Goal: Navigation & Orientation: Find specific page/section

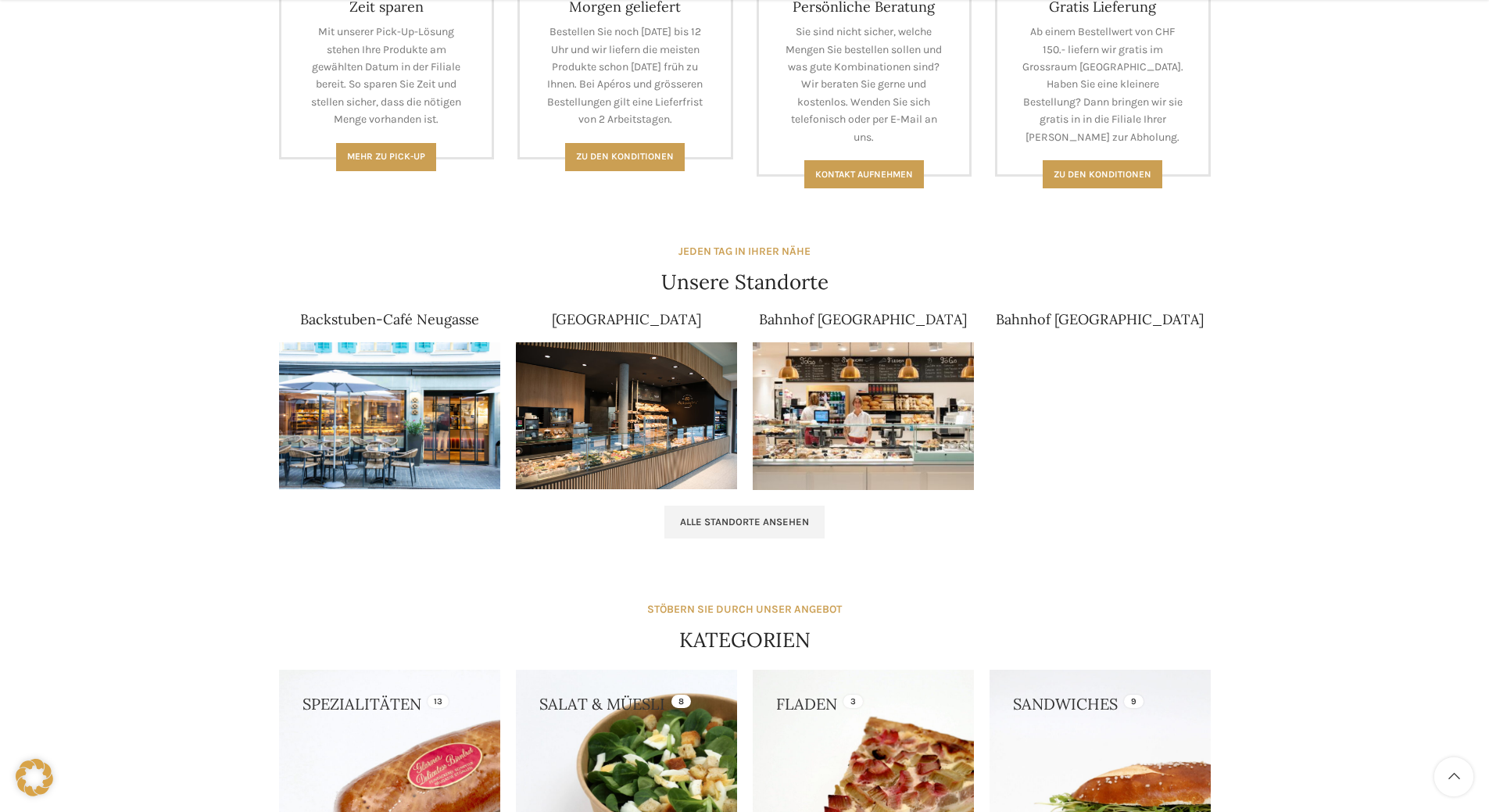
scroll to position [937, 0]
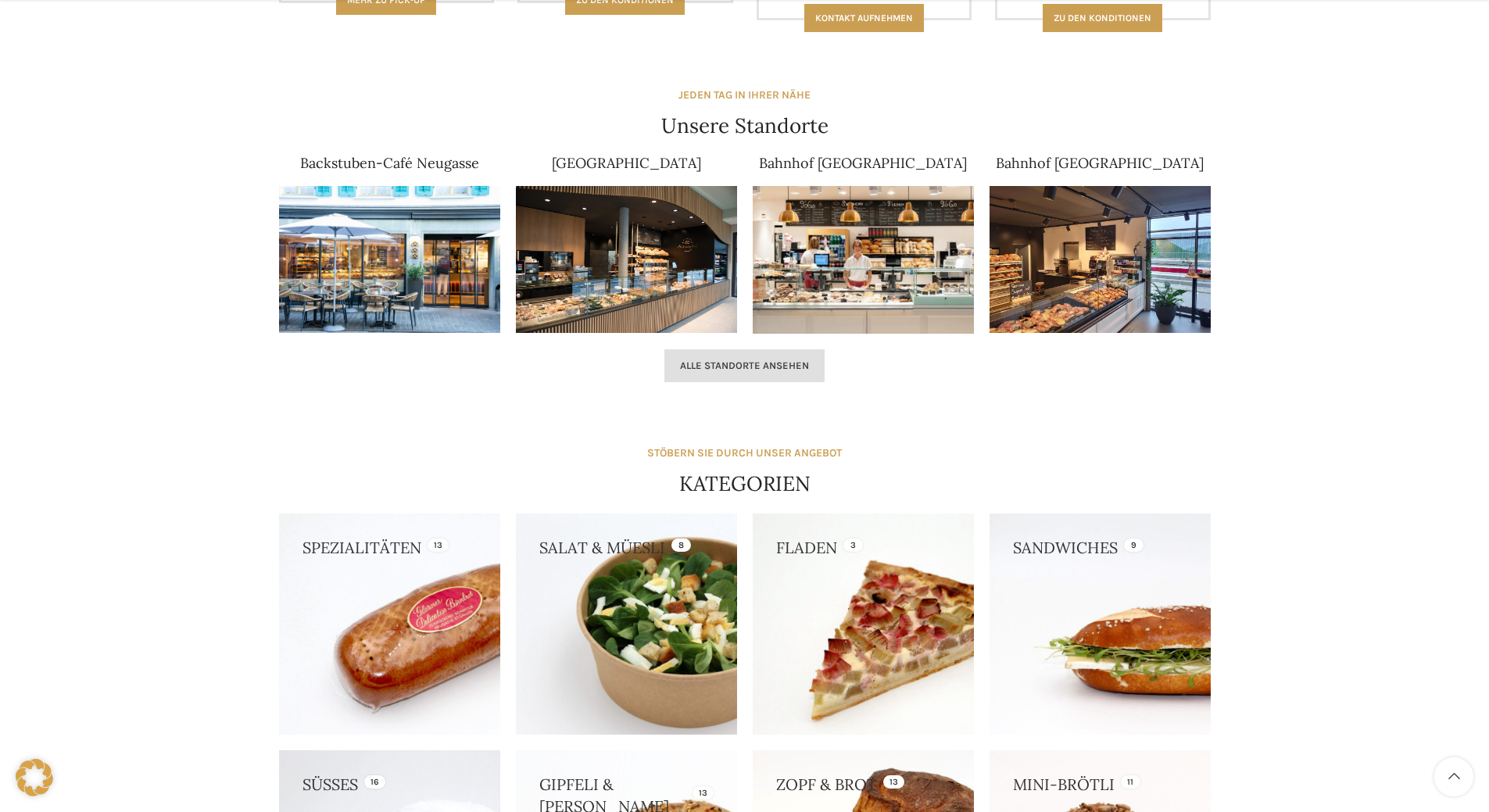
click at [729, 371] on span "Alle Standorte ansehen" at bounding box center [744, 365] width 129 height 12
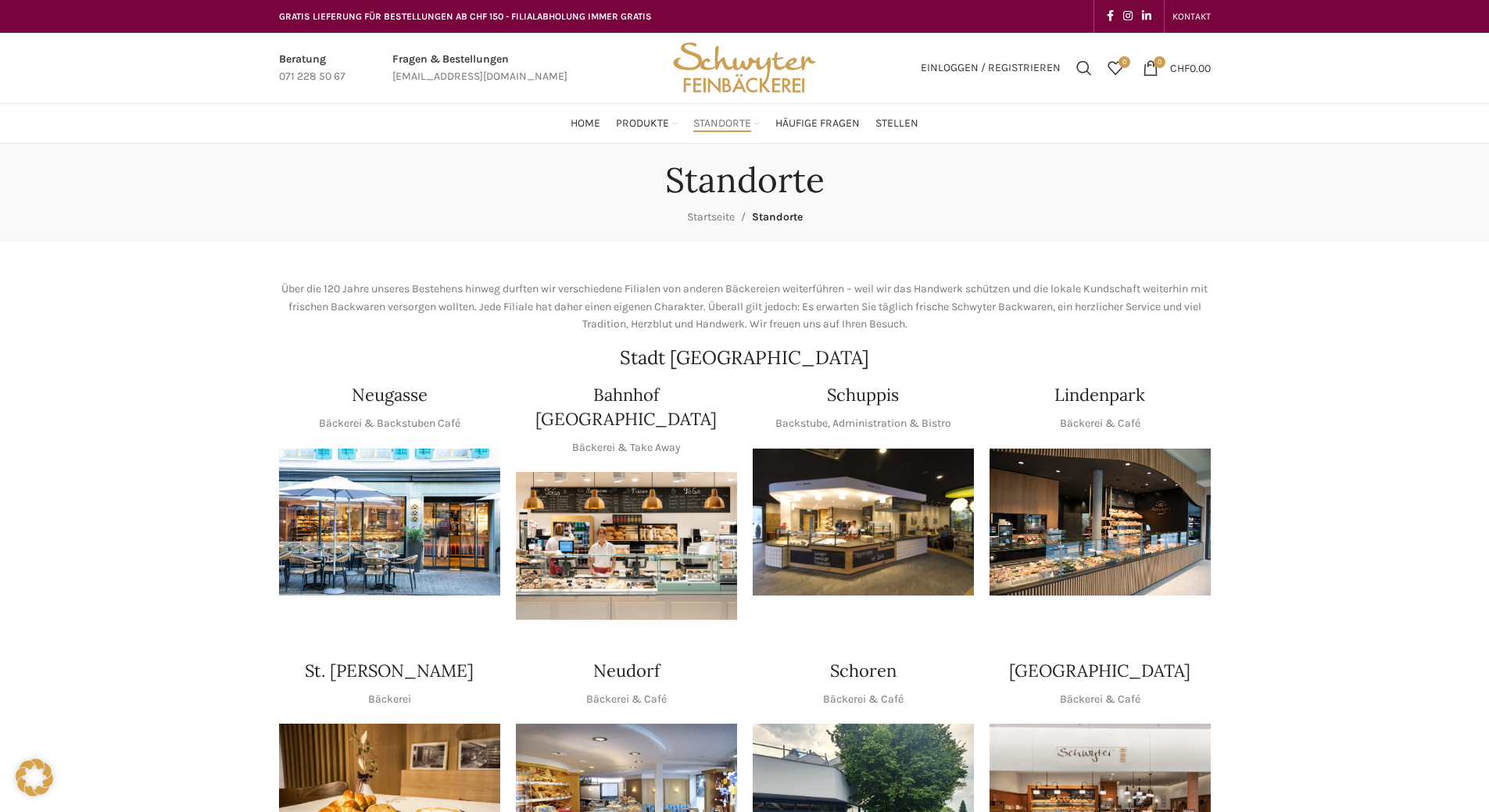
click at [862, 510] on img "1 / 1" at bounding box center [863, 522] width 222 height 147
click at [905, 543] on img "1 / 1" at bounding box center [863, 522] width 222 height 147
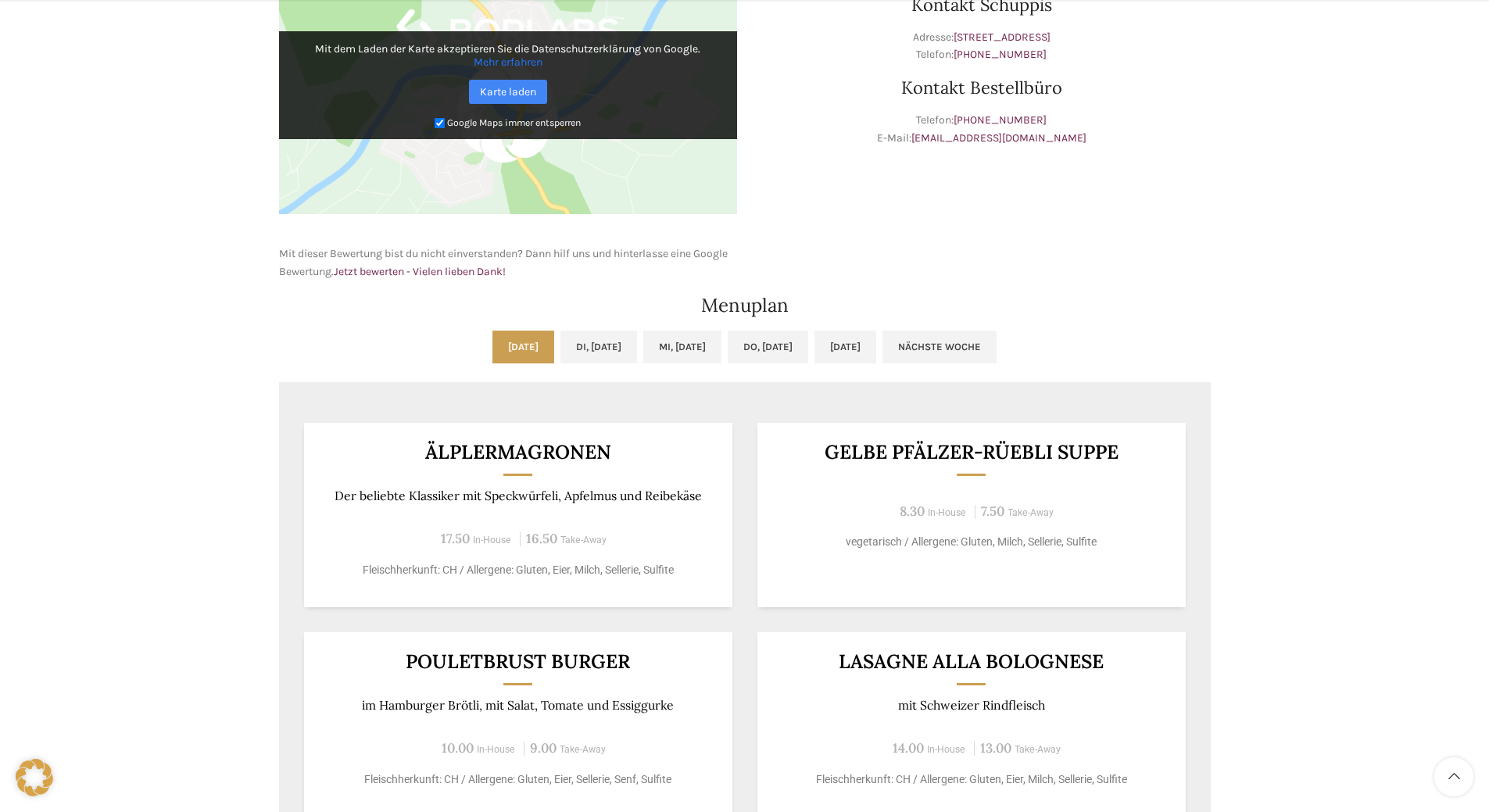
scroll to position [703, 0]
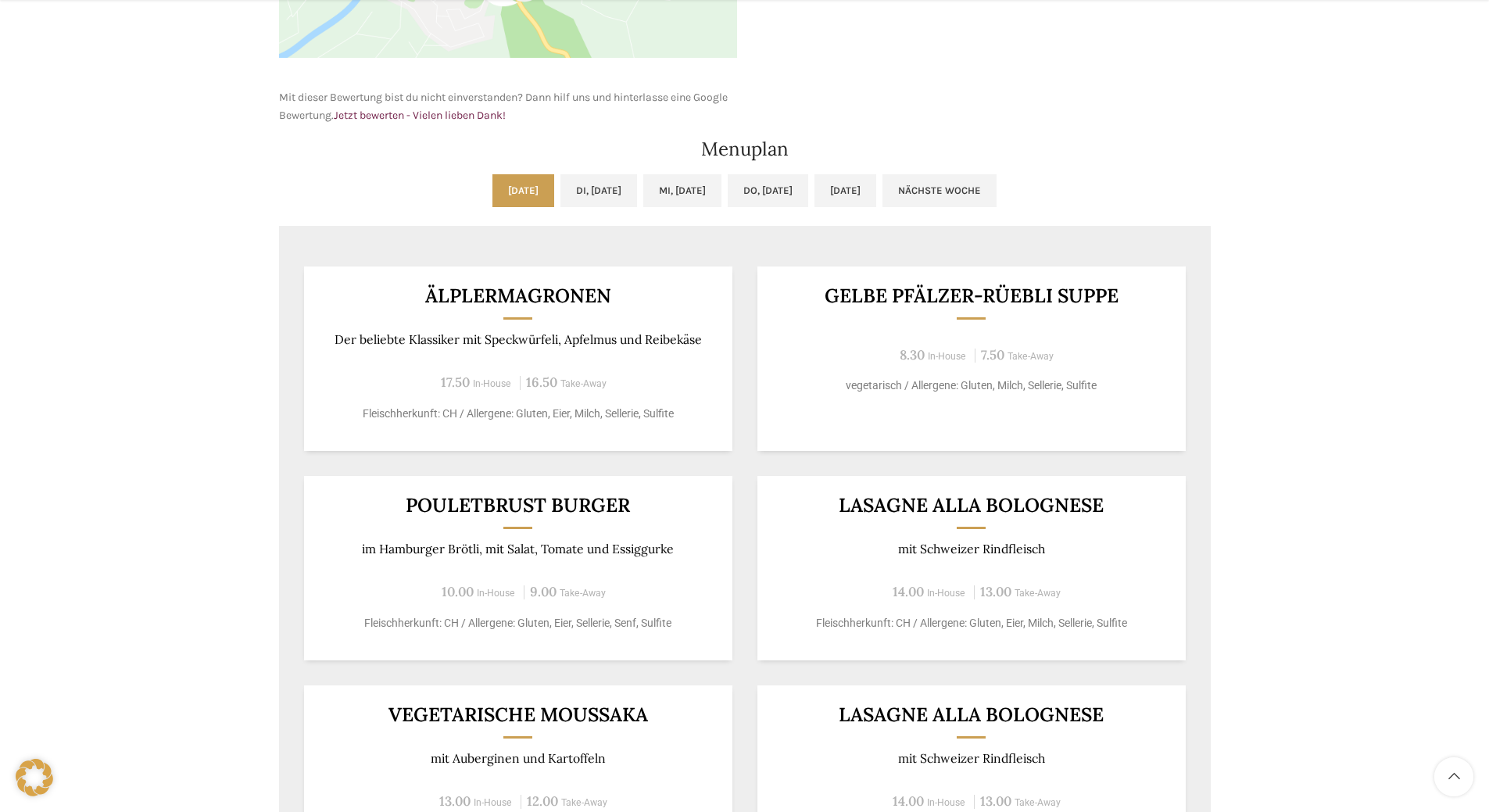
scroll to position [781, 0]
